Goal: Task Accomplishment & Management: Complete application form

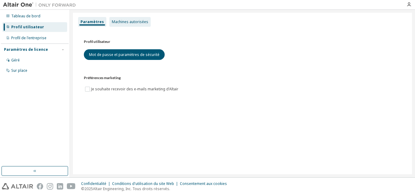
click at [131, 23] on font "Machines autorisées" at bounding box center [130, 21] width 36 height 5
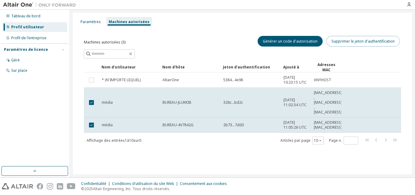
click at [342, 39] on font "Supprimer le jeton d'authentification" at bounding box center [363, 41] width 63 height 5
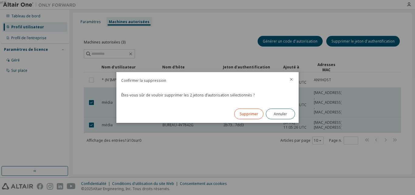
click at [248, 117] on div "Supprimer Annuler" at bounding box center [265, 114] width 68 height 18
click at [248, 117] on button "Supprimer" at bounding box center [248, 114] width 29 height 11
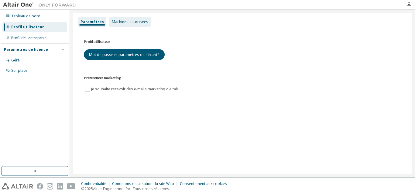
click at [124, 26] on div "Machines autorisées" at bounding box center [129, 22] width 41 height 10
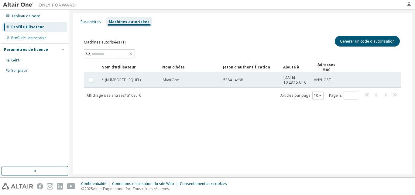
click at [187, 76] on td "AltairOne" at bounding box center [190, 79] width 61 height 15
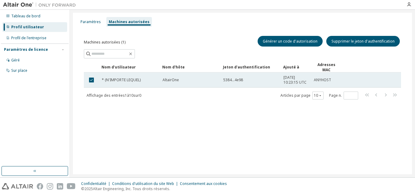
click at [239, 79] on font "5384...4e98" at bounding box center [233, 79] width 20 height 5
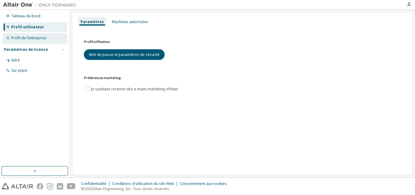
click at [33, 39] on font "Profil de l'entreprise" at bounding box center [28, 37] width 35 height 5
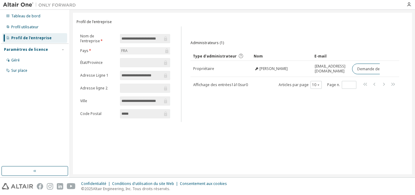
drag, startPoint x: 250, startPoint y: 176, endPoint x: 289, endPoint y: 169, distance: 40.1
click at [289, 169] on div "**********" at bounding box center [242, 93] width 345 height 167
click at [25, 56] on div "Géré" at bounding box center [34, 60] width 65 height 10
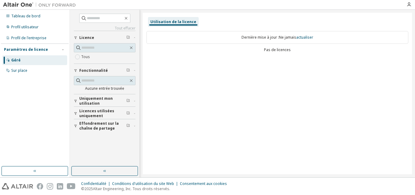
click at [29, 65] on div "Géré" at bounding box center [34, 60] width 65 height 10
click at [25, 75] on div "Sur place" at bounding box center [34, 71] width 65 height 10
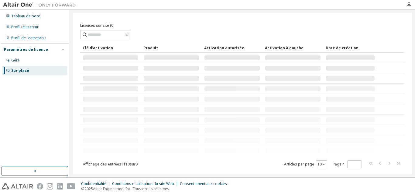
click at [24, 47] on font "Paramètres de licence" at bounding box center [26, 49] width 44 height 5
click at [24, 33] on div "Tableau de bord Profil utilisateur Profil de l'entreprise Paramètres de licence…" at bounding box center [35, 33] width 68 height 45
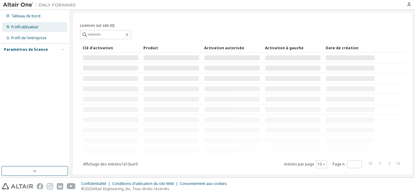
click at [22, 28] on font "Profil utilisateur" at bounding box center [24, 26] width 27 height 5
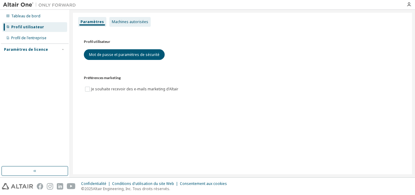
click at [122, 17] on div "Machines autorisées" at bounding box center [129, 22] width 41 height 10
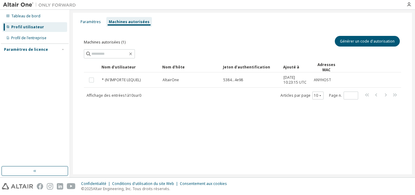
click at [122, 17] on div "Machines autorisées" at bounding box center [129, 22] width 46 height 10
click at [34, 16] on font "Tableau de bord" at bounding box center [25, 15] width 29 height 5
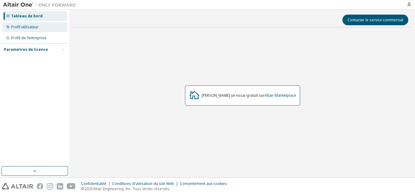
click at [29, 28] on font "Profil utilisateur" at bounding box center [24, 26] width 27 height 5
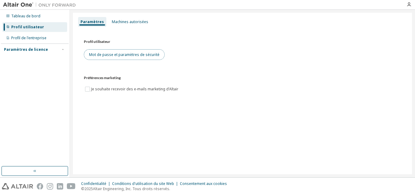
click at [122, 57] on font "Mot de passe et paramètres de sécurité" at bounding box center [124, 54] width 71 height 5
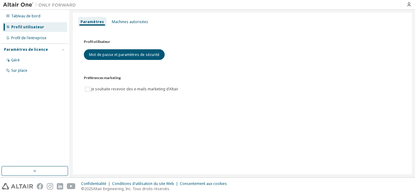
click at [114, 27] on div "Paramètres Machines autorisées" at bounding box center [243, 21] width 332 height 11
click at [126, 17] on div "Machines autorisées" at bounding box center [129, 22] width 41 height 10
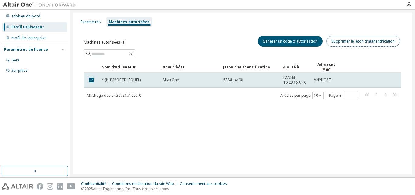
click at [336, 45] on button "Supprimer le jeton d'authentification" at bounding box center [363, 41] width 74 height 11
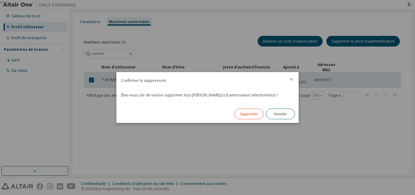
click at [246, 112] on font "Supprimer" at bounding box center [249, 113] width 19 height 5
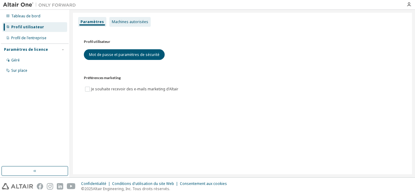
click at [126, 18] on div "Machines autorisées" at bounding box center [129, 22] width 41 height 10
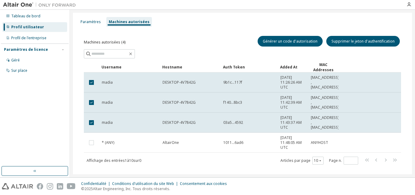
click at [92, 143] on div "Username Hostname Auth Token Added At MAC Addresses madia DESKTOP-4V7842G 9b1c.…" at bounding box center [242, 113] width 317 height 103
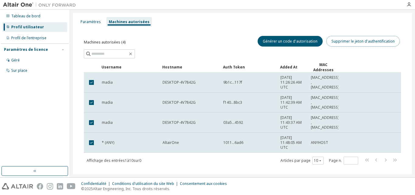
click at [342, 46] on button "Supprimer le jeton d'authentification" at bounding box center [363, 41] width 74 height 11
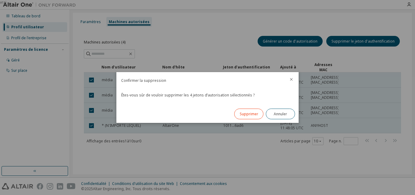
click at [248, 118] on button "Supprimer" at bounding box center [248, 114] width 29 height 11
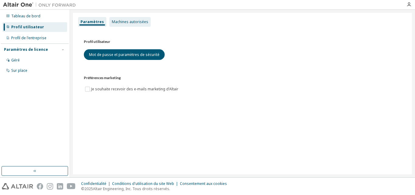
click at [115, 21] on font "Machines autorisées" at bounding box center [130, 21] width 36 height 5
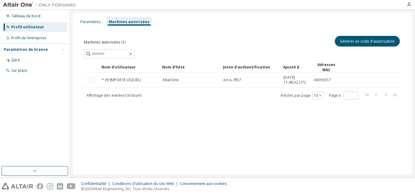
click at [42, 50] on font "Paramètres de licence" at bounding box center [26, 49] width 44 height 5
click at [18, 57] on div "Géré" at bounding box center [34, 60] width 65 height 10
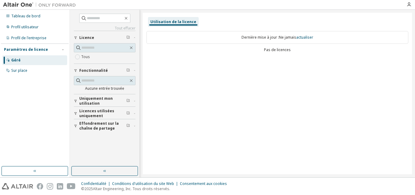
click at [101, 100] on font "Uniquement mon utilisation" at bounding box center [95, 101] width 33 height 10
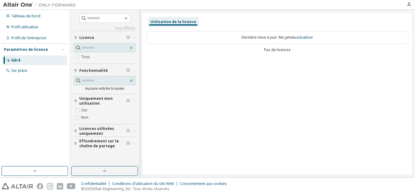
click at [95, 100] on font "Uniquement mon utilisation" at bounding box center [95, 101] width 33 height 10
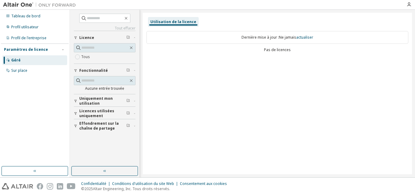
click at [95, 112] on font "Licences utilisées uniquement" at bounding box center [96, 113] width 35 height 10
click at [35, 73] on div "Sur place" at bounding box center [34, 71] width 65 height 10
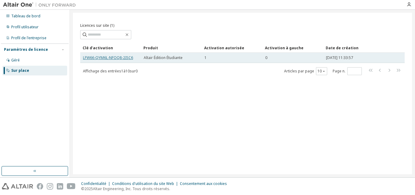
click at [103, 57] on font "LFW66-QYM6L-NFOQ8-2ISC6" at bounding box center [108, 57] width 50 height 5
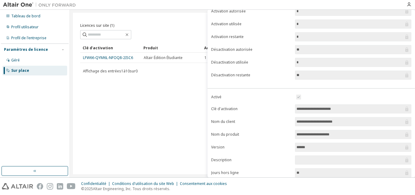
scroll to position [41, 0]
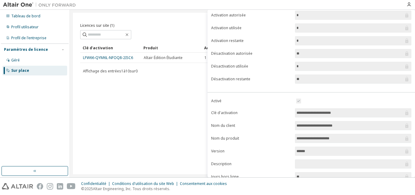
click at [326, 112] on input "**********" at bounding box center [350, 113] width 107 height 6
click at [345, 110] on input "**********" at bounding box center [350, 113] width 107 height 6
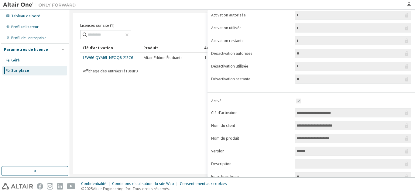
scroll to position [0, 0]
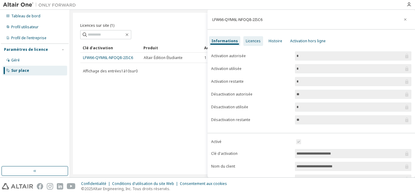
click at [252, 43] on font "Licences" at bounding box center [253, 40] width 15 height 5
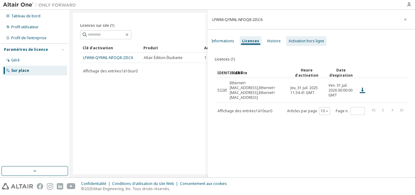
click at [304, 39] on font "Activation hors ligne" at bounding box center [307, 40] width 36 height 5
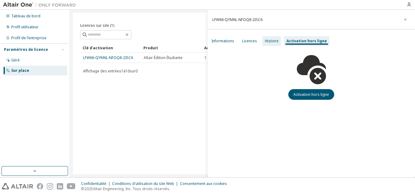
click at [271, 46] on div "Histoire" at bounding box center [272, 41] width 19 height 10
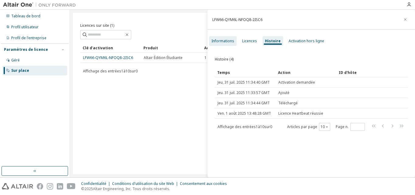
click at [229, 42] on font "Informations" at bounding box center [223, 40] width 23 height 5
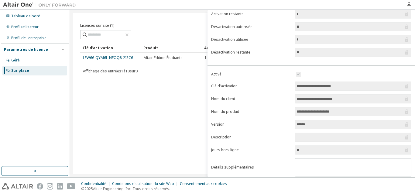
scroll to position [86, 0]
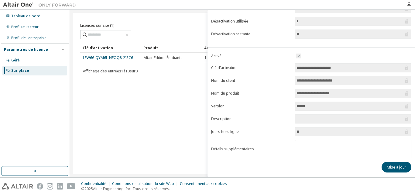
click at [318, 68] on input "**********" at bounding box center [350, 68] width 107 height 6
click at [345, 68] on input "**********" at bounding box center [350, 68] width 107 height 6
drag, startPoint x: 345, startPoint y: 68, endPoint x: 287, endPoint y: 67, distance: 58.1
click at [287, 67] on form "**********" at bounding box center [311, 105] width 200 height 106
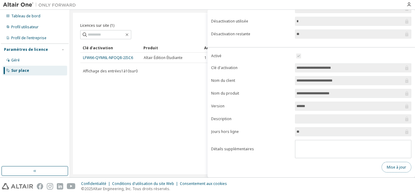
click at [401, 169] on font "Mise à jour" at bounding box center [396, 166] width 19 height 5
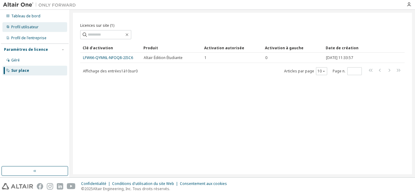
click at [20, 28] on font "Profil utilisateur" at bounding box center [24, 26] width 27 height 5
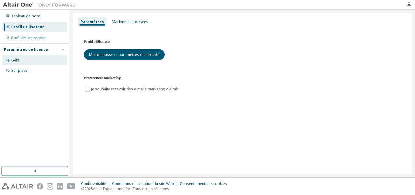
click at [39, 57] on div "Géré" at bounding box center [34, 60] width 65 height 10
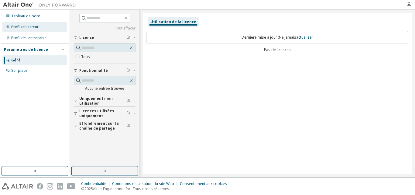
click at [27, 28] on font "Profil utilisateur" at bounding box center [24, 26] width 27 height 5
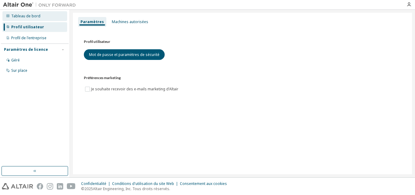
click at [23, 16] on font "Tableau de bord" at bounding box center [25, 15] width 29 height 5
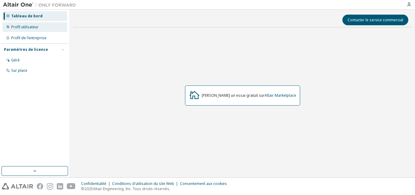
click at [36, 23] on div "Profil utilisateur" at bounding box center [34, 27] width 65 height 10
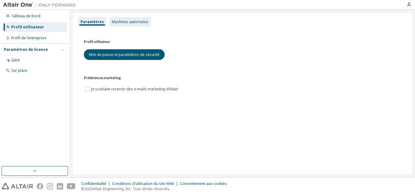
click at [129, 19] on div "Machines autorisées" at bounding box center [129, 22] width 41 height 10
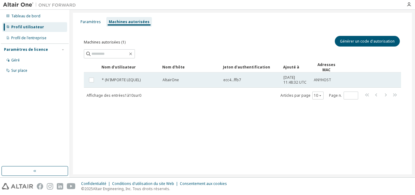
click at [116, 76] on td "* (N'IMPORTE LEQUEL)" at bounding box center [129, 79] width 61 height 15
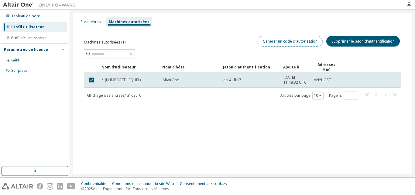
click at [271, 40] on font "Générer un code d'autorisation" at bounding box center [290, 41] width 55 height 5
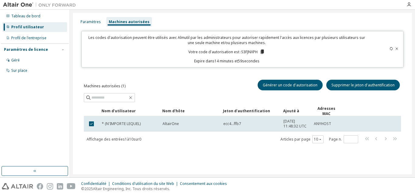
click at [262, 52] on icon at bounding box center [262, 52] width 3 height 4
click at [28, 49] on font "Paramètres de licence" at bounding box center [26, 49] width 44 height 5
click at [32, 18] on font "Tableau de bord" at bounding box center [25, 15] width 29 height 5
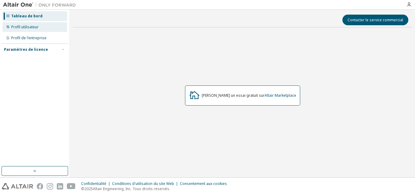
click at [52, 27] on div "Profil utilisateur" at bounding box center [34, 27] width 65 height 10
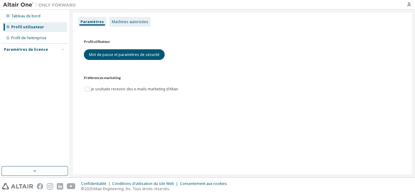
click at [118, 20] on font "Machines autorisées" at bounding box center [130, 21] width 36 height 5
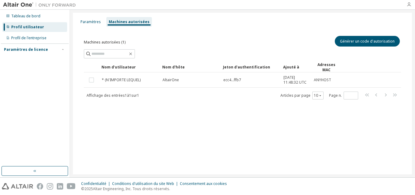
click at [409, 5] on icon "button" at bounding box center [409, 4] width 5 height 5
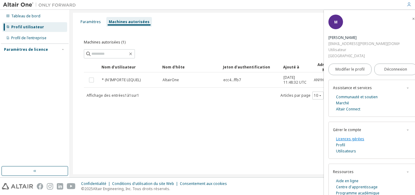
click at [349, 136] on font "Licences gérées" at bounding box center [350, 138] width 28 height 5
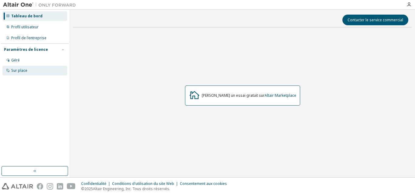
click at [19, 71] on font "Sur place" at bounding box center [19, 70] width 16 height 5
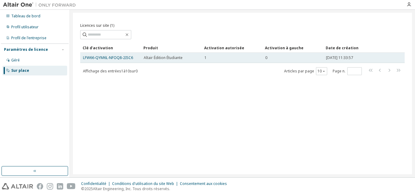
click at [226, 61] on td "1" at bounding box center [232, 58] width 61 height 10
click at [94, 56] on font "LFW66-QYM6L-NFOQ8-2ISC6" at bounding box center [108, 57] width 50 height 5
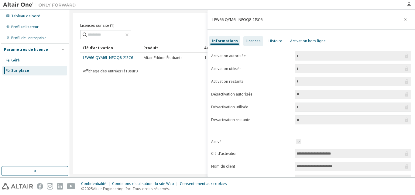
click at [250, 41] on font "Licences" at bounding box center [253, 40] width 15 height 5
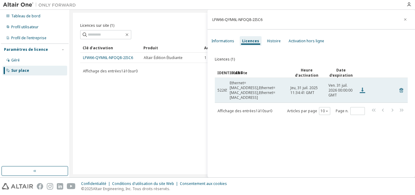
click at [361, 88] on icon at bounding box center [362, 90] width 7 height 7
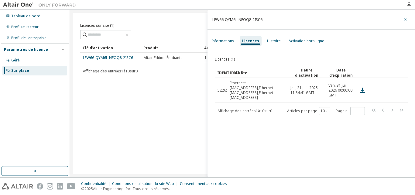
click at [403, 22] on button "button" at bounding box center [406, 20] width 10 height 10
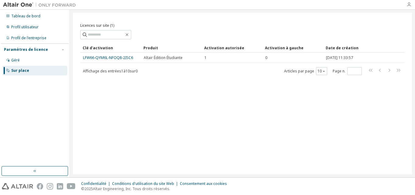
click at [410, 4] on icon "button" at bounding box center [409, 4] width 5 height 5
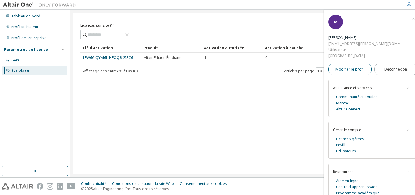
click at [350, 66] on span "Modifier le profil" at bounding box center [350, 69] width 29 height 6
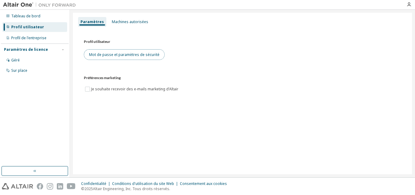
click at [101, 54] on font "Mot de passe et paramètres de sécurité" at bounding box center [124, 54] width 71 height 5
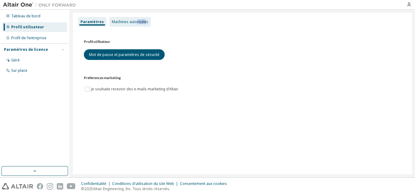
drag, startPoint x: 142, startPoint y: 27, endPoint x: 135, endPoint y: 22, distance: 8.9
click at [135, 22] on div "Paramètres Machines autorisées" at bounding box center [243, 21] width 332 height 11
click at [135, 22] on font "Machines autorisées" at bounding box center [130, 21] width 36 height 5
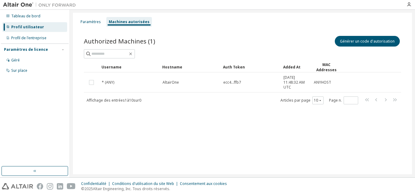
click at [135, 22] on font "Machines autorisées" at bounding box center [129, 21] width 41 height 5
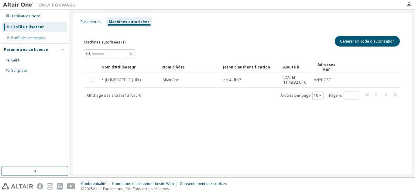
click at [135, 22] on font "Machines autorisées" at bounding box center [129, 21] width 41 height 5
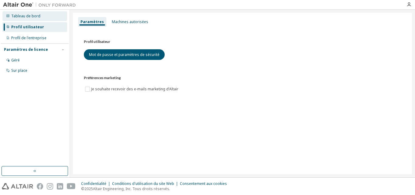
click at [49, 12] on div "Tableau de bord" at bounding box center [34, 16] width 65 height 10
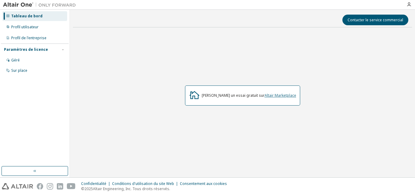
click at [270, 96] on font "Altair Marketplace" at bounding box center [281, 95] width 32 height 5
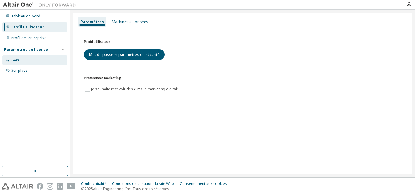
click at [30, 64] on div "Géré" at bounding box center [34, 60] width 65 height 10
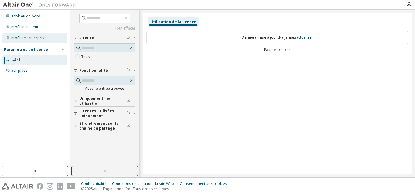
click at [36, 40] on font "Profil de l'entreprise" at bounding box center [28, 37] width 35 height 5
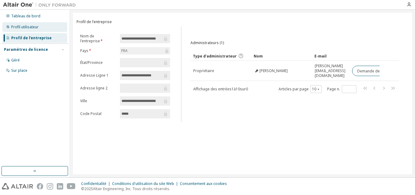
click at [40, 28] on div "Profil utilisateur" at bounding box center [34, 27] width 65 height 10
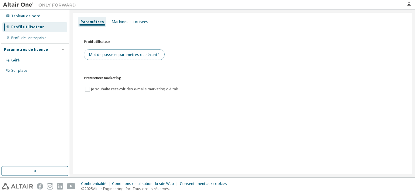
click at [123, 53] on font "Mot de passe et paramètres de sécurité" at bounding box center [124, 54] width 71 height 5
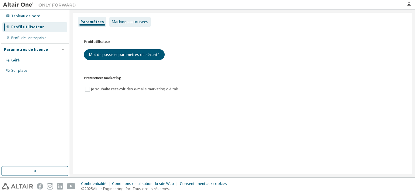
click at [126, 21] on font "Machines autorisées" at bounding box center [130, 21] width 36 height 5
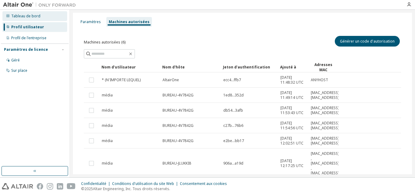
click at [33, 19] on div "Tableau de bord" at bounding box center [34, 16] width 65 height 10
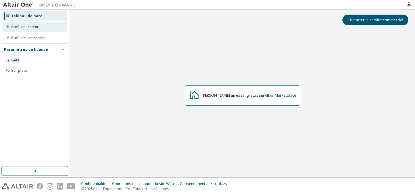
click at [27, 25] on font "Profil utilisateur" at bounding box center [24, 26] width 27 height 5
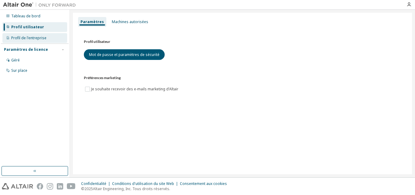
click at [36, 35] on div "Profil de l'entreprise" at bounding box center [34, 38] width 65 height 10
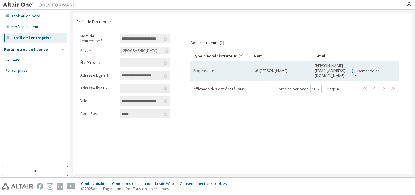
click at [296, 68] on div "Jean-Luc Deltourbe" at bounding box center [281, 70] width 55 height 5
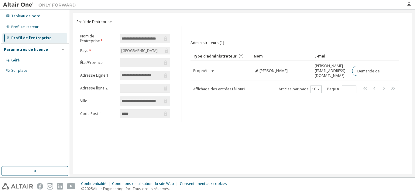
click at [31, 51] on font "Paramètres de licence" at bounding box center [26, 49] width 44 height 5
click at [44, 47] on div "Paramètres de licence Géré Sur place" at bounding box center [35, 49] width 68 height 12
click at [34, 53] on div "Paramètres de licence Géré Sur place" at bounding box center [35, 49] width 68 height 12
click at [31, 52] on font "Paramètres de licence" at bounding box center [26, 49] width 44 height 5
click at [24, 14] on font "Tableau de bord" at bounding box center [25, 15] width 29 height 5
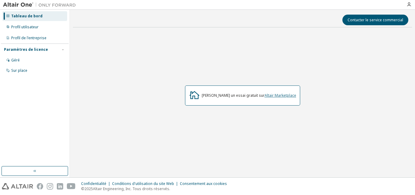
click at [279, 94] on font "Altair Marketplace" at bounding box center [281, 95] width 32 height 5
click at [276, 94] on font "Altair Marketplace" at bounding box center [281, 95] width 32 height 5
click at [270, 94] on font "Altair Marketplace" at bounding box center [281, 95] width 32 height 5
click at [24, 26] on font "Profil utilisateur" at bounding box center [24, 26] width 27 height 5
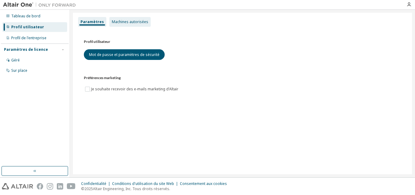
click at [130, 23] on font "Machines autorisées" at bounding box center [130, 21] width 36 height 5
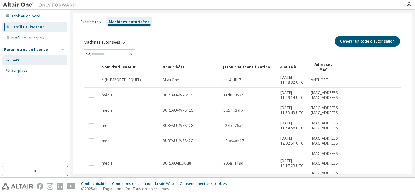
click at [21, 57] on div "Géré" at bounding box center [34, 60] width 65 height 10
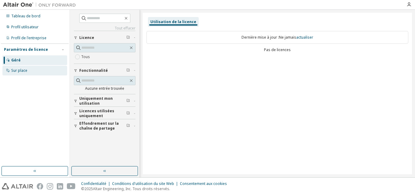
click at [17, 71] on font "Sur place" at bounding box center [19, 70] width 16 height 5
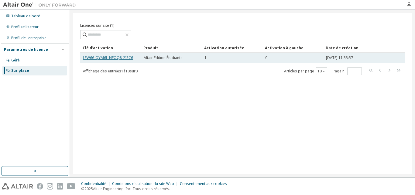
click at [101, 58] on font "LFW66-QYM6L-NFOQ8-2ISC6" at bounding box center [108, 57] width 50 height 5
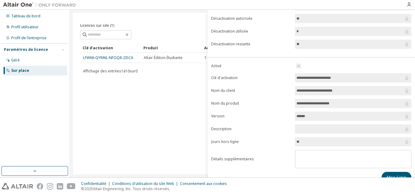
scroll to position [86, 0]
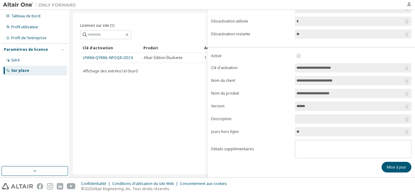
drag, startPoint x: 346, startPoint y: 65, endPoint x: 285, endPoint y: 67, distance: 60.8
click at [285, 67] on form "**********" at bounding box center [311, 105] width 200 height 106
click at [146, 100] on div "Licences sur site (1) Clair Charger Sauvegarder Enregistrer sous Champ Opérateu…" at bounding box center [242, 93] width 339 height 161
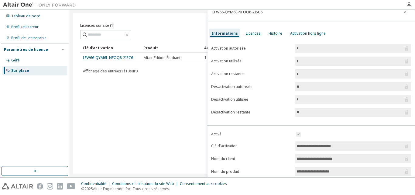
scroll to position [0, 0]
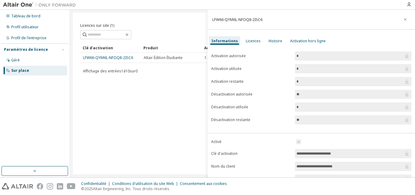
click at [302, 69] on input "*" at bounding box center [350, 69] width 107 height 6
click at [255, 41] on font "Licences" at bounding box center [253, 40] width 15 height 5
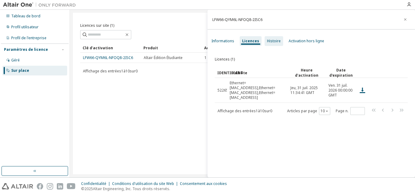
click at [267, 40] on font "Histoire" at bounding box center [274, 40] width 14 height 5
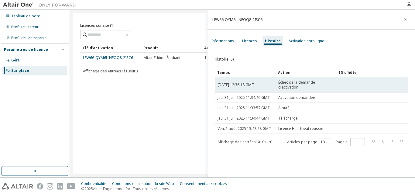
click at [301, 84] on font "Échec de la demande d'activation" at bounding box center [296, 85] width 37 height 10
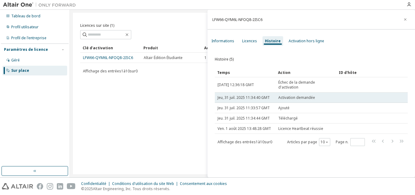
click at [287, 97] on font "Activation demandée" at bounding box center [296, 97] width 37 height 5
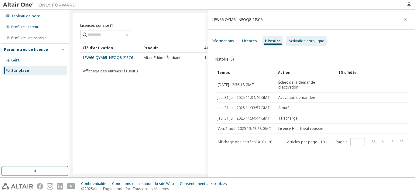
click at [294, 37] on div "Activation hors ligne" at bounding box center [306, 41] width 40 height 10
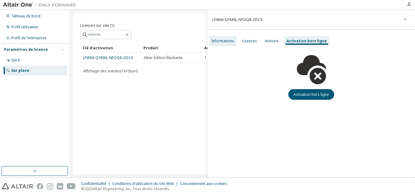
click at [233, 40] on font "Informations" at bounding box center [223, 40] width 23 height 5
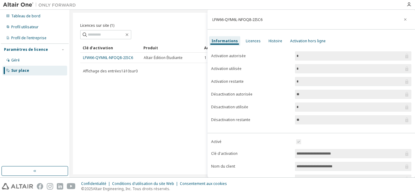
click at [170, 82] on div "Licences sur site (1) Clair Charger Sauvegarder Enregistrer sous Champ Opérateu…" at bounding box center [242, 93] width 339 height 161
click at [403, 19] on icon "button" at bounding box center [405, 19] width 4 height 5
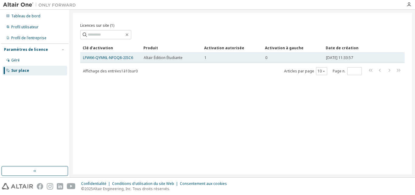
click at [162, 58] on font "Altair Édition Étudiante" at bounding box center [163, 57] width 39 height 5
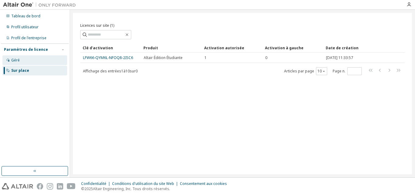
click at [34, 64] on div "Géré" at bounding box center [34, 60] width 65 height 10
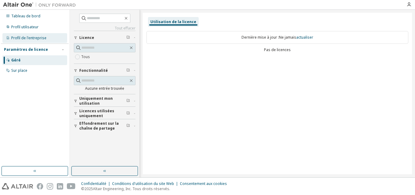
click at [24, 39] on font "Profil de l'entreprise" at bounding box center [28, 37] width 35 height 5
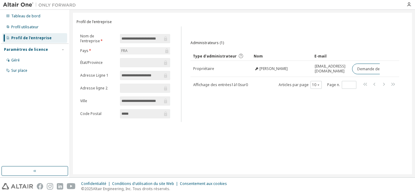
scroll to position [0, 2]
click at [30, 24] on div "Profil utilisateur" at bounding box center [34, 27] width 65 height 10
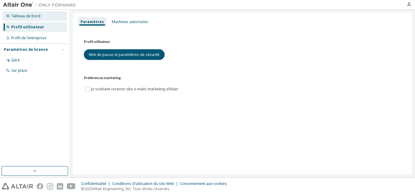
click at [22, 16] on font "Tableau de bord" at bounding box center [25, 15] width 29 height 5
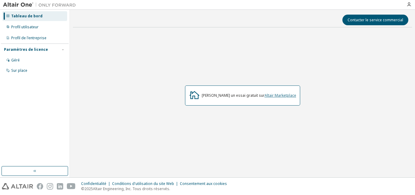
click at [277, 95] on font "Altair Marketplace" at bounding box center [281, 95] width 32 height 5
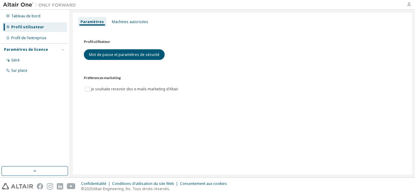
click at [408, 3] on icon "button" at bounding box center [409, 4] width 5 height 5
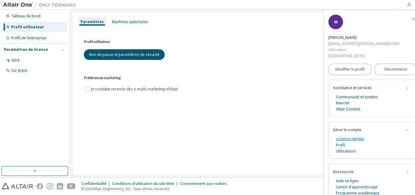
click at [351, 136] on font "Licences gérées" at bounding box center [350, 138] width 28 height 5
click at [345, 148] on font "Utilisateurs" at bounding box center [346, 150] width 20 height 5
click at [120, 20] on font "Machines autorisées" at bounding box center [130, 21] width 36 height 5
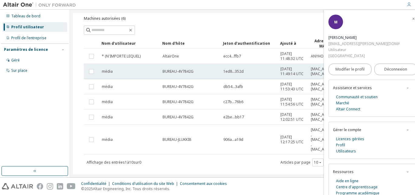
scroll to position [35, 0]
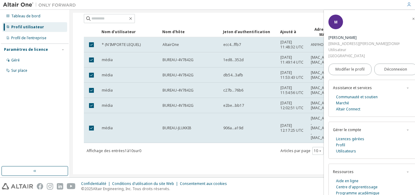
click at [411, 18] on span "button" at bounding box center [414, 19] width 6 height 10
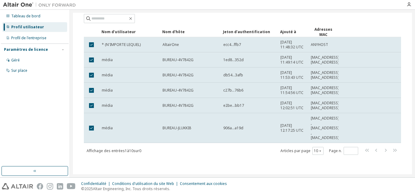
scroll to position [0, 0]
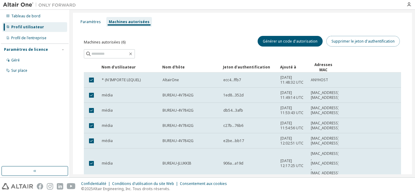
click at [343, 39] on font "Supprimer le jeton d'authentification" at bounding box center [363, 41] width 63 height 5
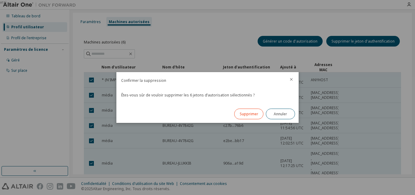
click at [250, 113] on font "Supprimer" at bounding box center [249, 113] width 19 height 5
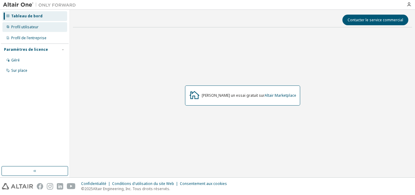
click at [31, 28] on font "Profil utilisateur" at bounding box center [24, 26] width 27 height 5
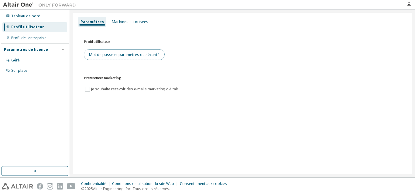
click at [149, 56] on font "Mot de passe et paramètres de sécurité" at bounding box center [124, 54] width 71 height 5
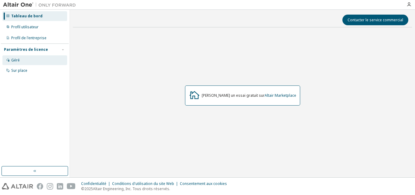
click at [26, 59] on div "Géré" at bounding box center [34, 60] width 65 height 10
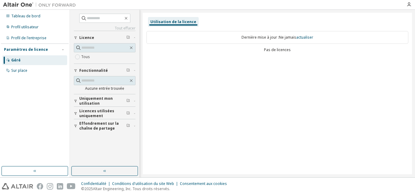
click at [111, 119] on button "Licences utilisées uniquement" at bounding box center [105, 113] width 62 height 13
click at [104, 108] on button "Licences utilisées uniquement" at bounding box center [105, 113] width 62 height 13
click at [97, 113] on font "Licences utilisées uniquement" at bounding box center [96, 113] width 35 height 10
click at [97, 36] on div "Licence" at bounding box center [106, 37] width 54 height 5
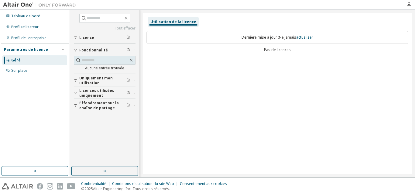
click at [97, 36] on div "Licence" at bounding box center [106, 37] width 54 height 5
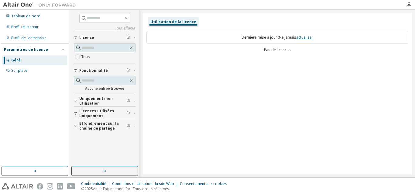
click at [305, 38] on font "actualiser" at bounding box center [304, 37] width 17 height 5
click at [16, 79] on div "Tableau de bord Profil utilisateur Profil de l'entreprise Paramètres de licence…" at bounding box center [35, 88] width 68 height 155
click at [13, 66] on div "Sur place" at bounding box center [34, 71] width 65 height 10
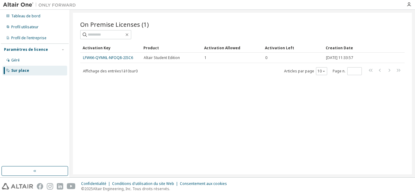
click at [119, 105] on div "On Premise Licenses (1) Clair Charger Sauvegarder Enregistrer sous Champ Opérat…" at bounding box center [242, 93] width 339 height 161
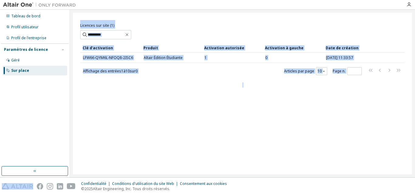
click at [119, 105] on div "Licences sur site (1) Clair Charger Sauvegarder Enregistrer sous Champ Opérateu…" at bounding box center [242, 93] width 339 height 161
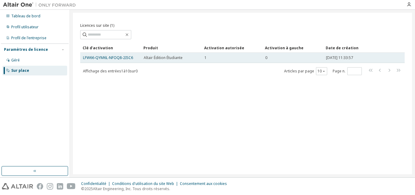
click at [322, 54] on td "0" at bounding box center [293, 58] width 61 height 10
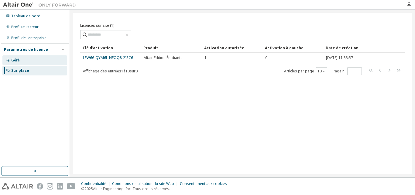
click at [51, 61] on div "Géré" at bounding box center [34, 60] width 65 height 10
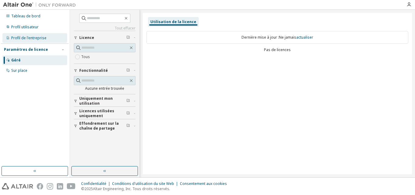
click at [32, 37] on font "Profil de l'entreprise" at bounding box center [28, 37] width 35 height 5
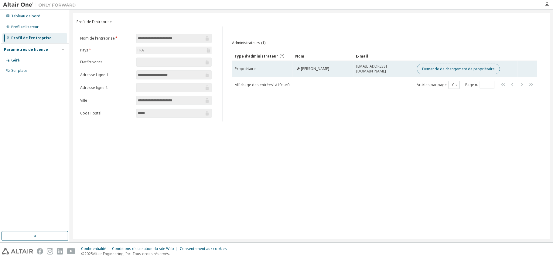
click at [415, 69] on font "Demande de changement de propriétaire" at bounding box center [458, 68] width 73 height 5
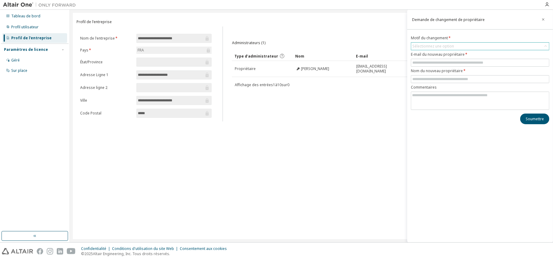
click at [415, 44] on div "Sélectionnez une option" at bounding box center [481, 46] width 138 height 7
click at [415, 77] on li "Autre" at bounding box center [480, 79] width 136 height 8
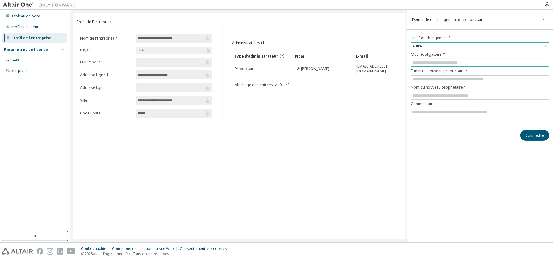
click at [415, 63] on input "text" at bounding box center [481, 62] width 136 height 5
type input "*********"
click at [415, 79] on input "text" at bounding box center [481, 79] width 136 height 5
type input "**********"
click at [415, 64] on input "*********" at bounding box center [481, 62] width 136 height 5
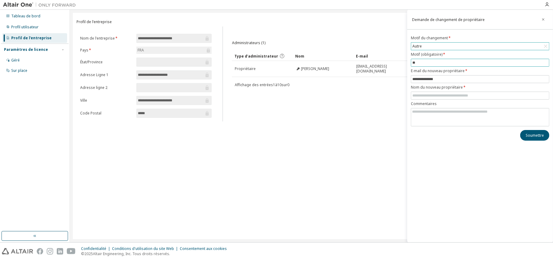
type input "*"
type input "**********"
click at [415, 81] on input "**********" at bounding box center [481, 79] width 136 height 5
type input "**********"
click at [415, 95] on input "text" at bounding box center [481, 95] width 136 height 5
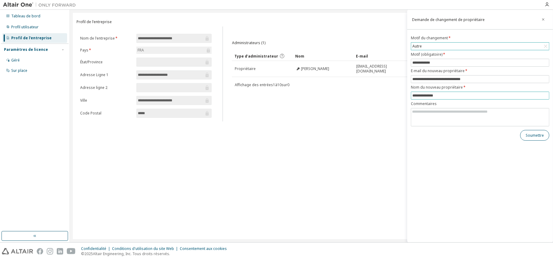
type input "**********"
click at [415, 134] on font "Soumettre" at bounding box center [535, 135] width 18 height 5
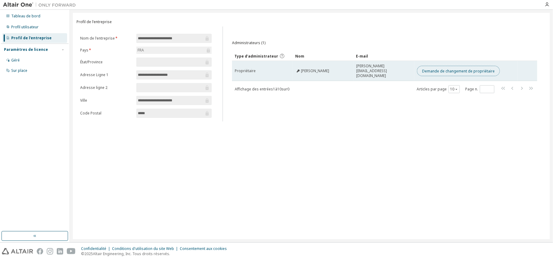
click at [451, 70] on font "Demande de changement de propriétaire" at bounding box center [458, 70] width 73 height 5
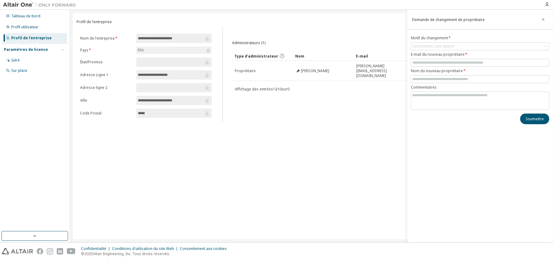
click at [545, 20] on icon "button" at bounding box center [544, 19] width 4 height 5
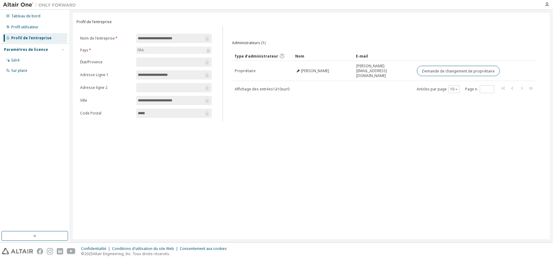
click at [24, 50] on font "Paramètres de licence" at bounding box center [26, 49] width 44 height 5
click at [22, 50] on font "Paramètres de licence" at bounding box center [26, 49] width 44 height 5
click at [24, 25] on font "Profil utilisateur" at bounding box center [24, 26] width 27 height 5
